Goal: Transaction & Acquisition: Download file/media

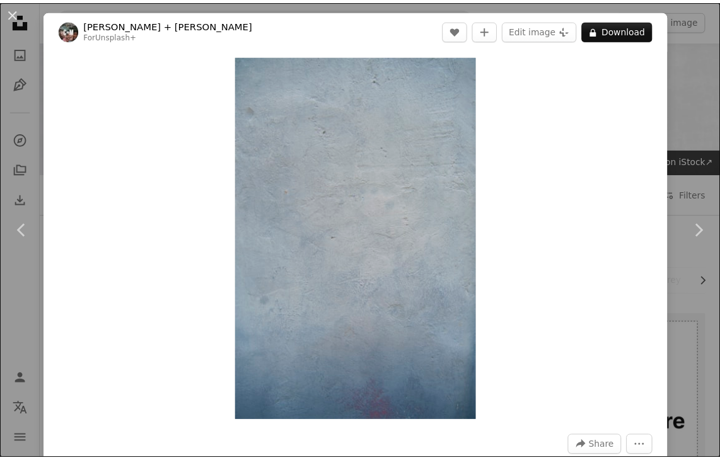
scroll to position [1387, 0]
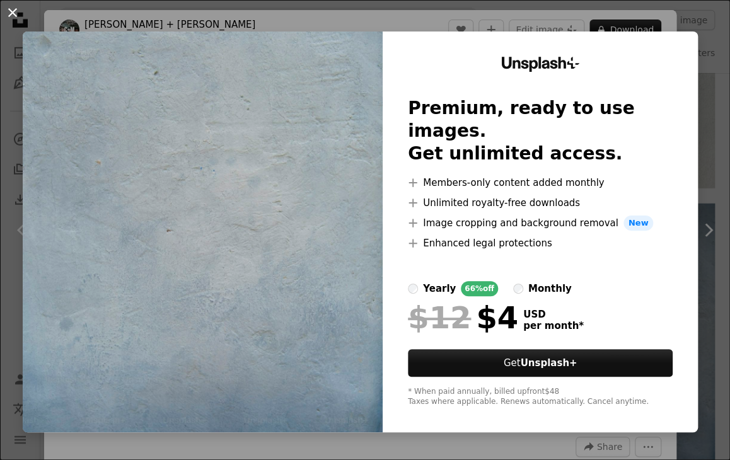
click at [10, 13] on button "An X shape" at bounding box center [12, 12] width 15 height 15
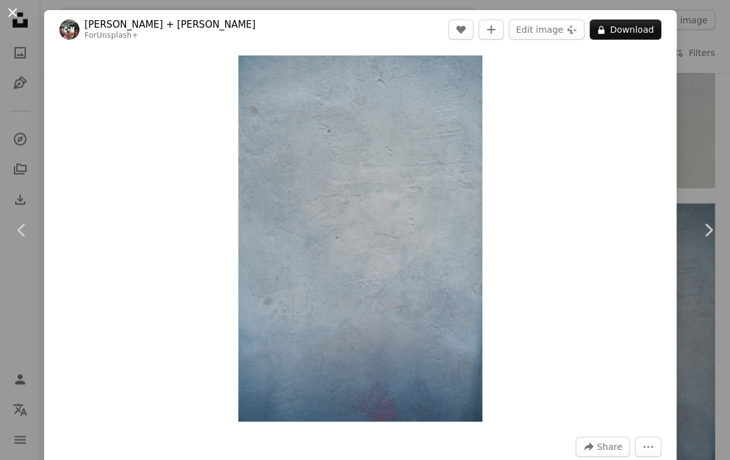
click at [10, 11] on button "An X shape" at bounding box center [12, 12] width 15 height 15
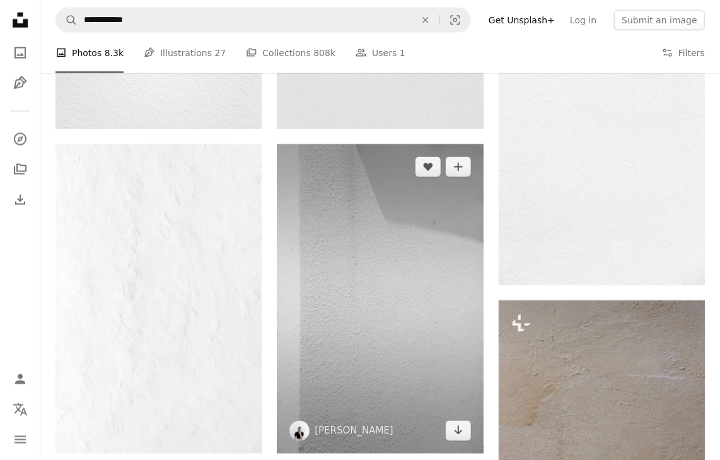
scroll to position [630, 0]
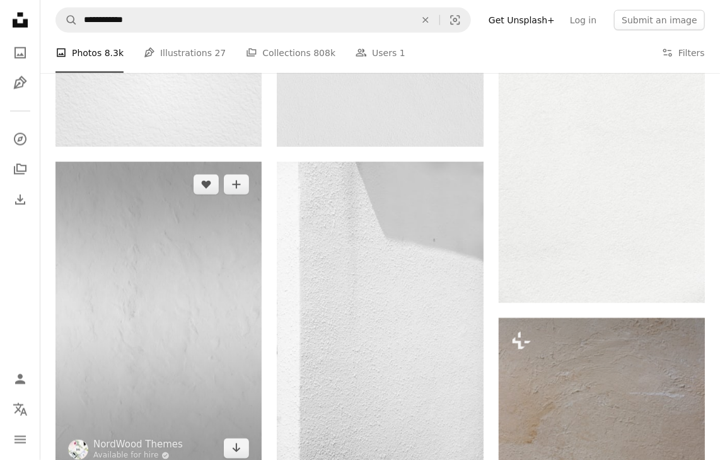
click at [154, 256] on img at bounding box center [158, 317] width 206 height 310
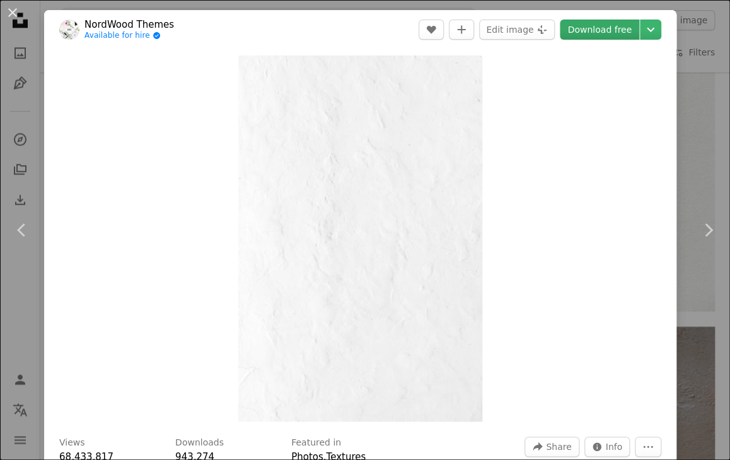
click at [593, 28] on link "Download free" at bounding box center [599, 30] width 79 height 20
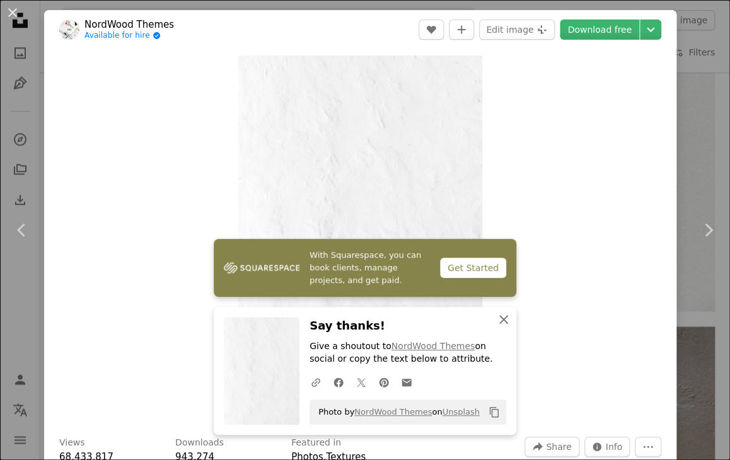
click at [499, 319] on icon "button" at bounding box center [503, 319] width 9 height 9
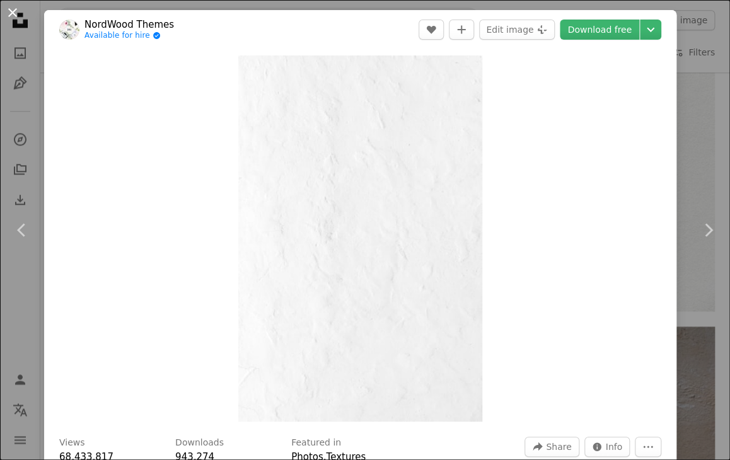
click at [15, 18] on button "An X shape" at bounding box center [12, 12] width 15 height 15
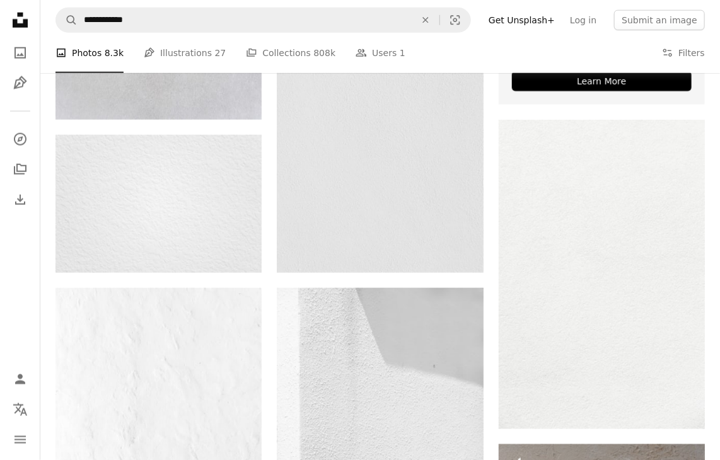
scroll to position [820, 0]
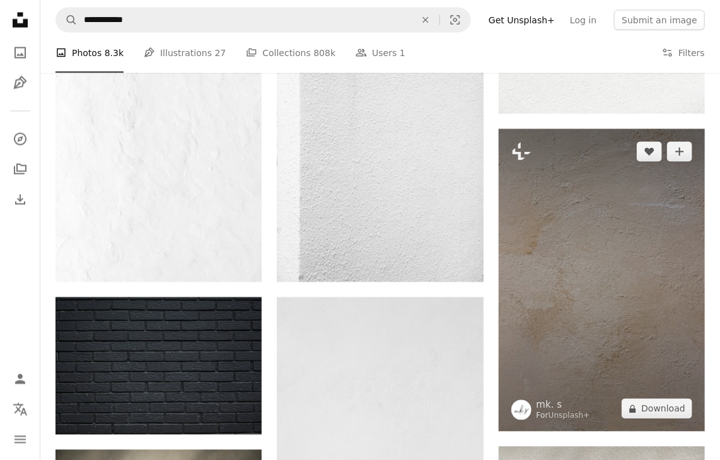
click at [562, 266] on img at bounding box center [602, 280] width 206 height 303
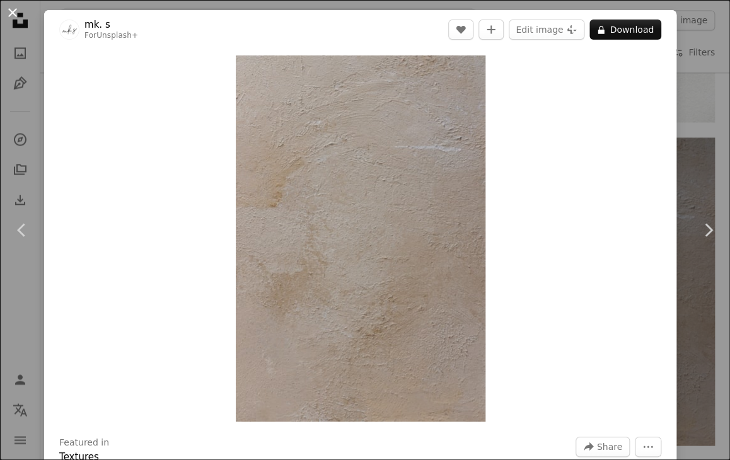
click at [11, 13] on button "An X shape" at bounding box center [12, 12] width 15 height 15
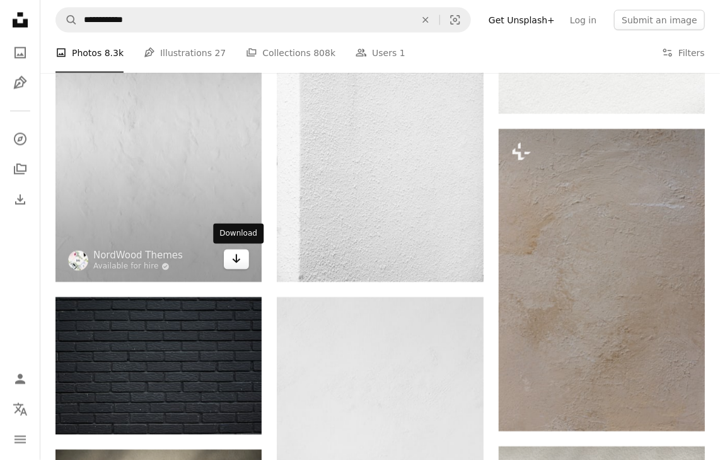
scroll to position [1072, 0]
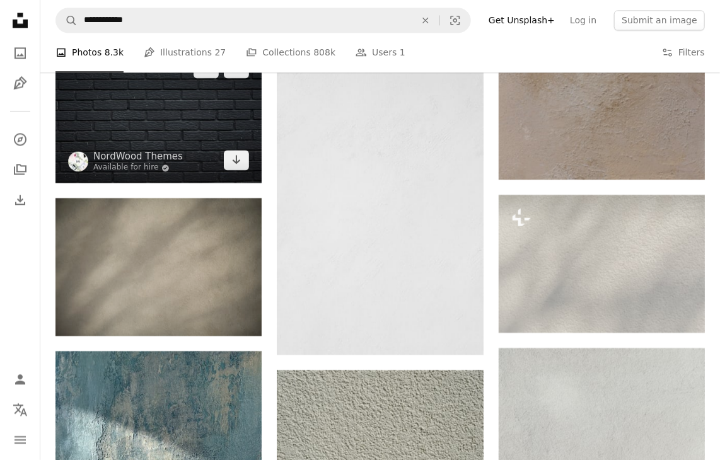
click at [154, 142] on img at bounding box center [158, 113] width 206 height 137
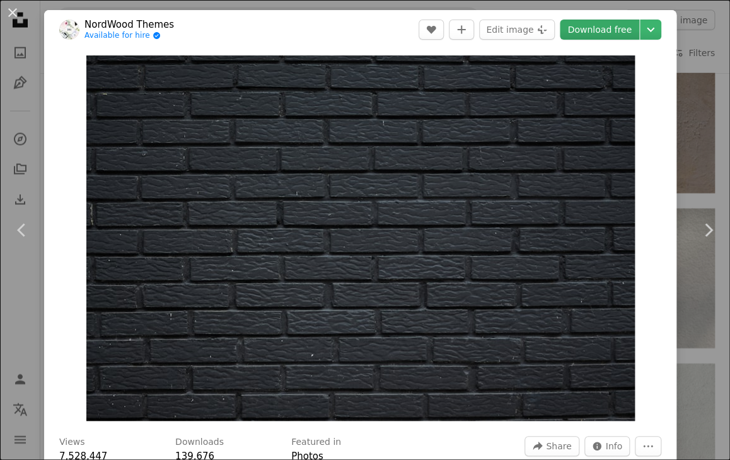
click at [592, 36] on link "Download free" at bounding box center [599, 30] width 79 height 20
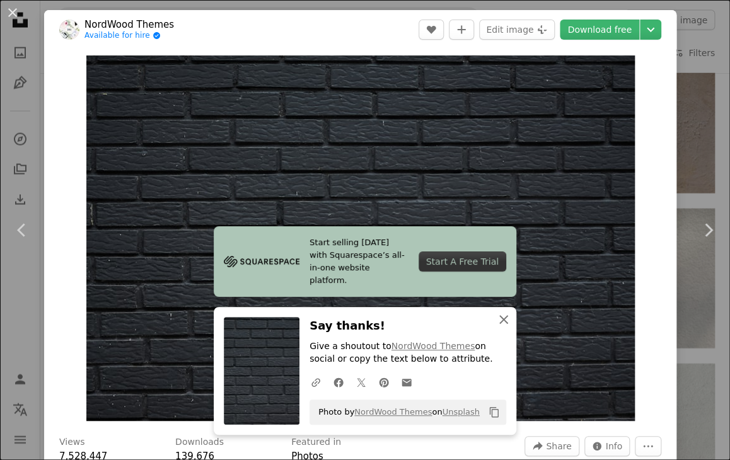
click at [499, 316] on icon "button" at bounding box center [503, 319] width 9 height 9
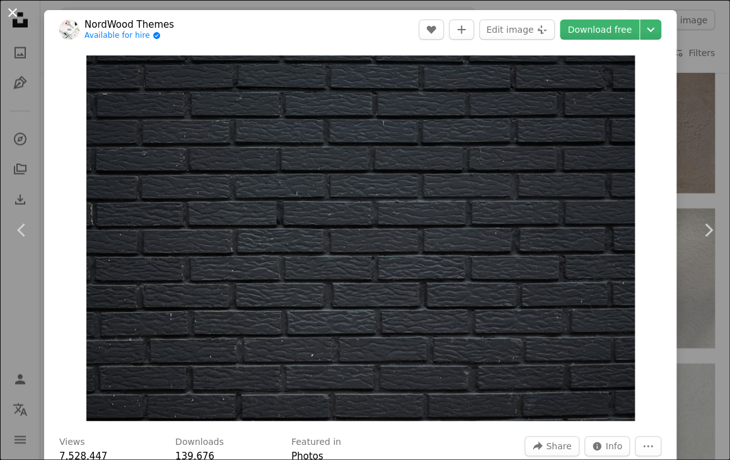
click at [18, 11] on button "An X shape" at bounding box center [12, 12] width 15 height 15
